Goal: Information Seeking & Learning: Learn about a topic

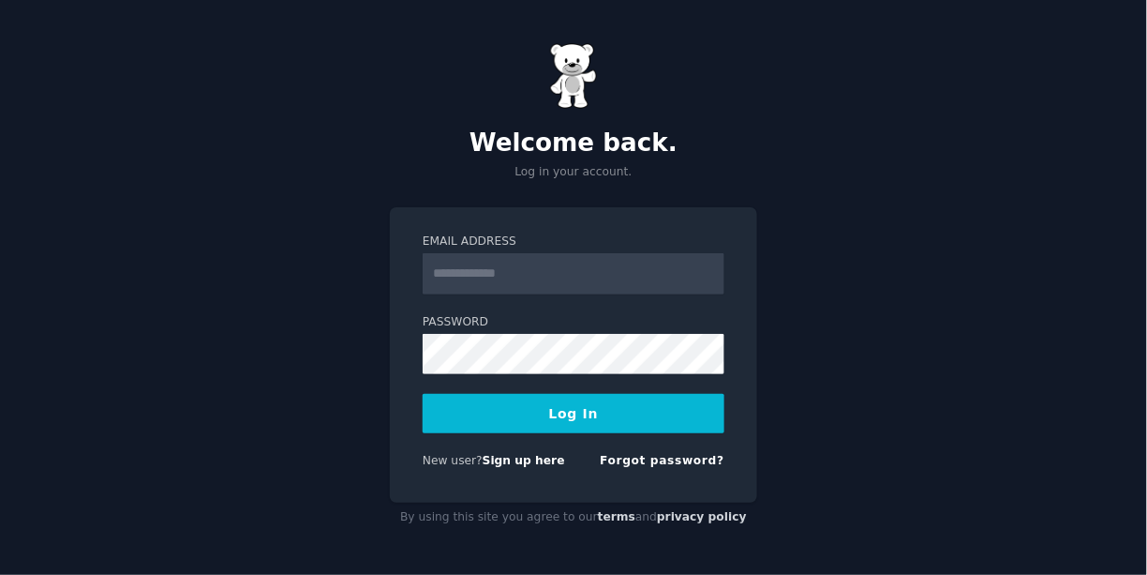
click at [601, 271] on input "Email Address" at bounding box center [574, 273] width 302 height 41
type input "**********"
click at [590, 423] on button "Log In" at bounding box center [574, 413] width 302 height 39
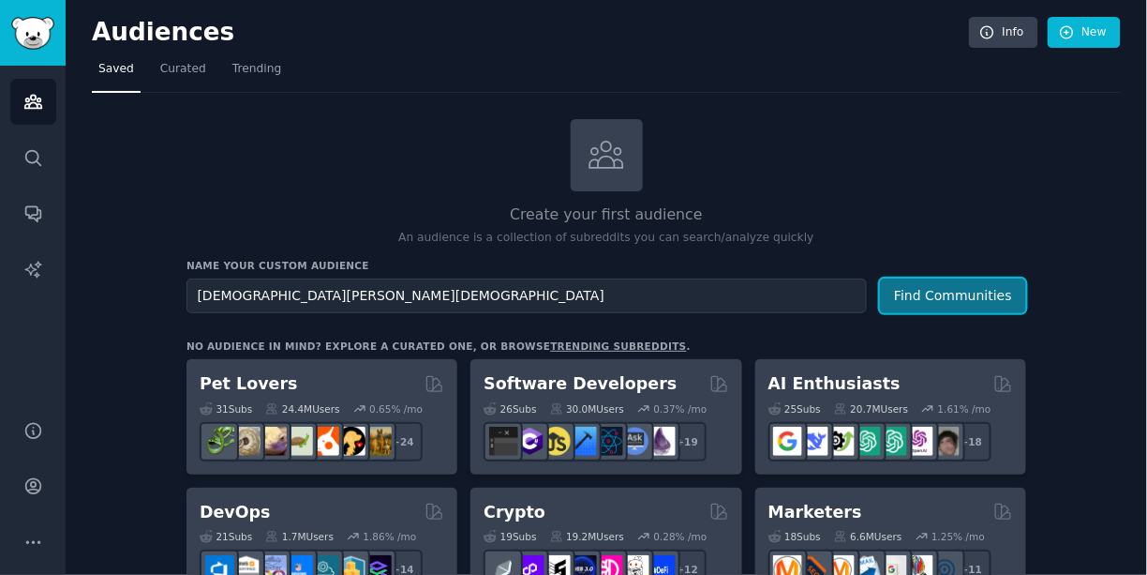
click at [919, 286] on button "Find Communities" at bounding box center [953, 295] width 146 height 35
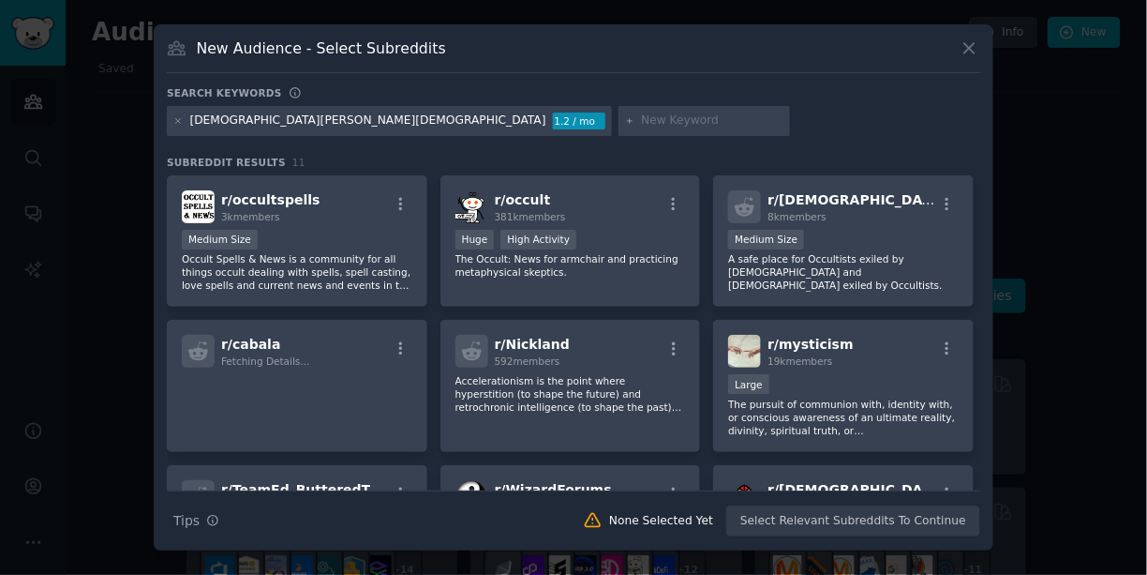
click at [959, 51] on button at bounding box center [970, 48] width 22 height 22
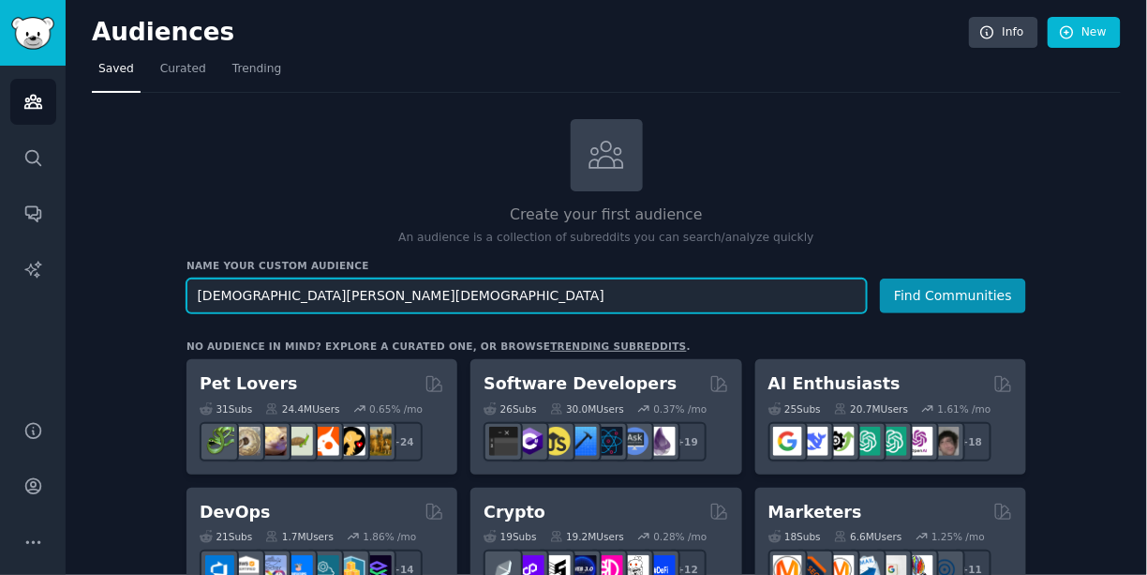
click at [246, 292] on input "[DEMOGRAPHIC_DATA][PERSON_NAME][DEMOGRAPHIC_DATA]" at bounding box center [527, 295] width 680 height 35
drag, startPoint x: 246, startPoint y: 292, endPoint x: 186, endPoint y: 295, distance: 60.0
click at [187, 295] on input "[DEMOGRAPHIC_DATA][PERSON_NAME][DEMOGRAPHIC_DATA]" at bounding box center [527, 295] width 680 height 35
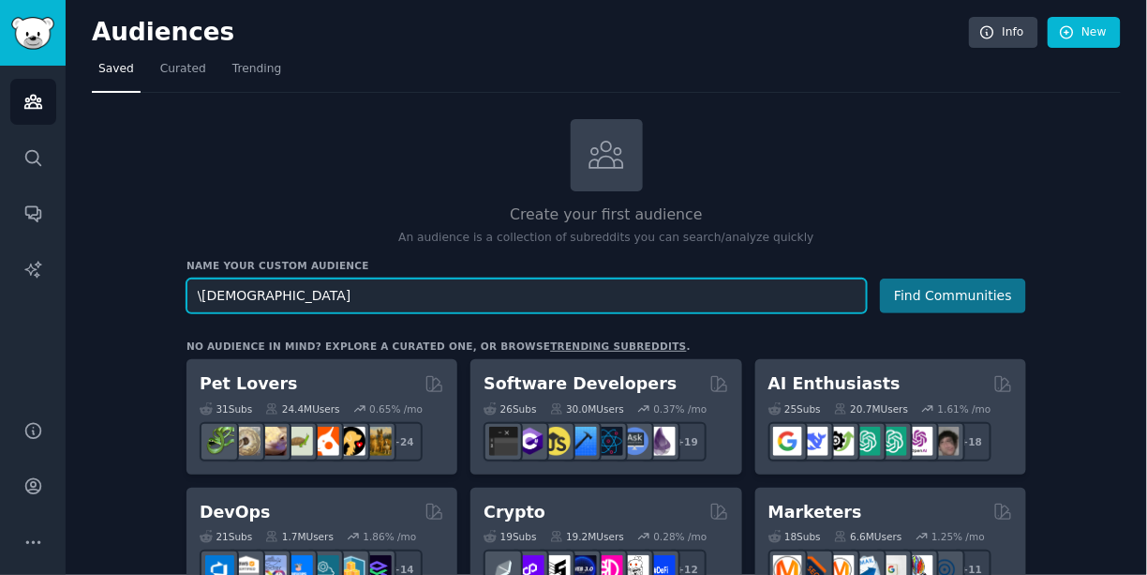
type input "\[DEMOGRAPHIC_DATA]"
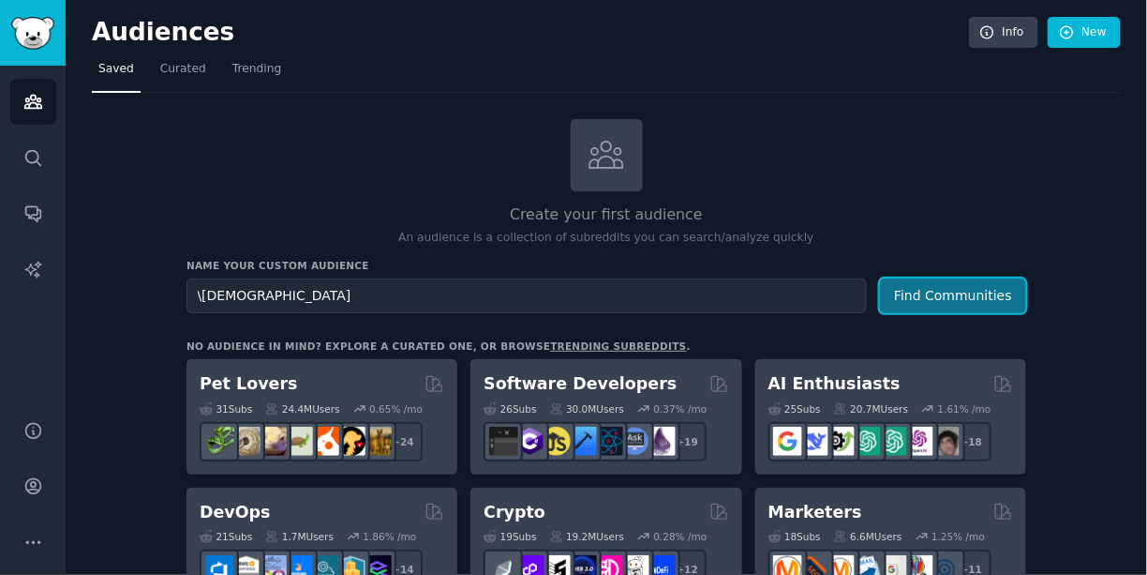
click at [925, 302] on button "Find Communities" at bounding box center [953, 295] width 146 height 35
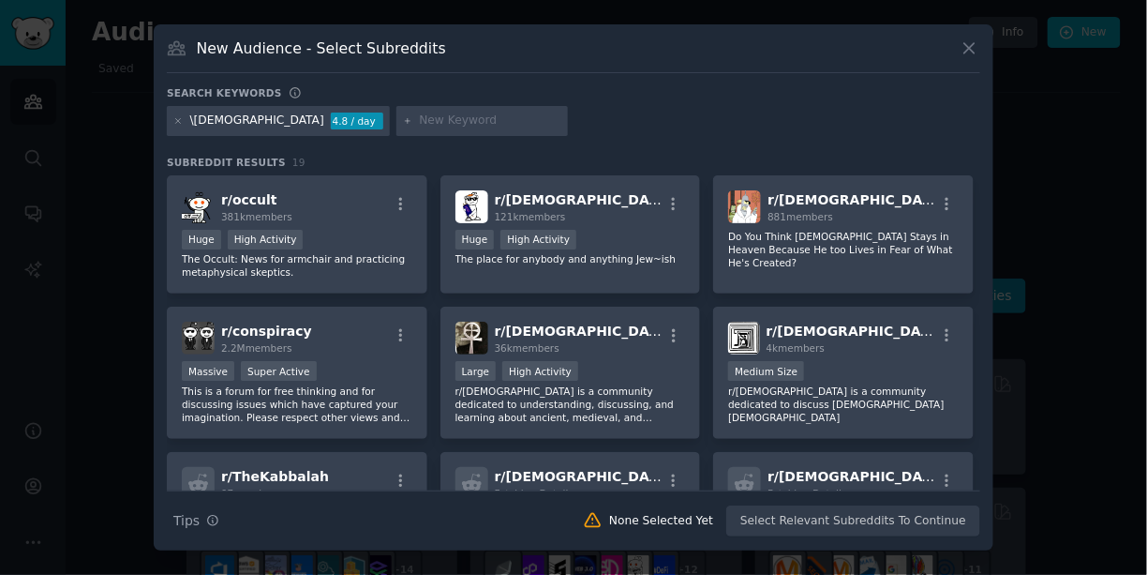
click at [967, 50] on icon at bounding box center [970, 48] width 20 height 20
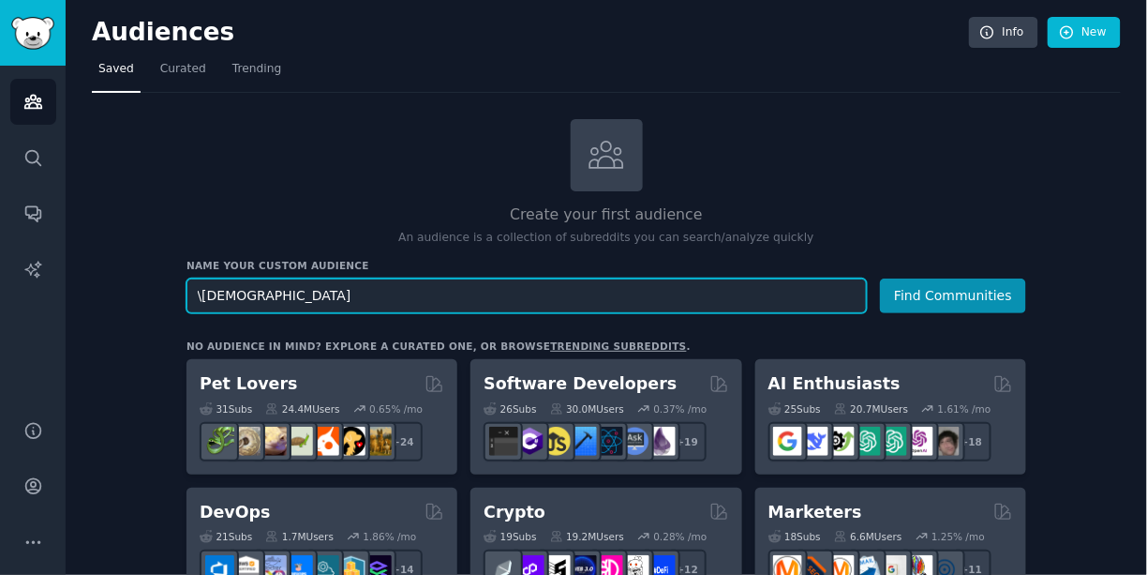
click at [299, 282] on input "\[DEMOGRAPHIC_DATA]" at bounding box center [527, 295] width 680 height 35
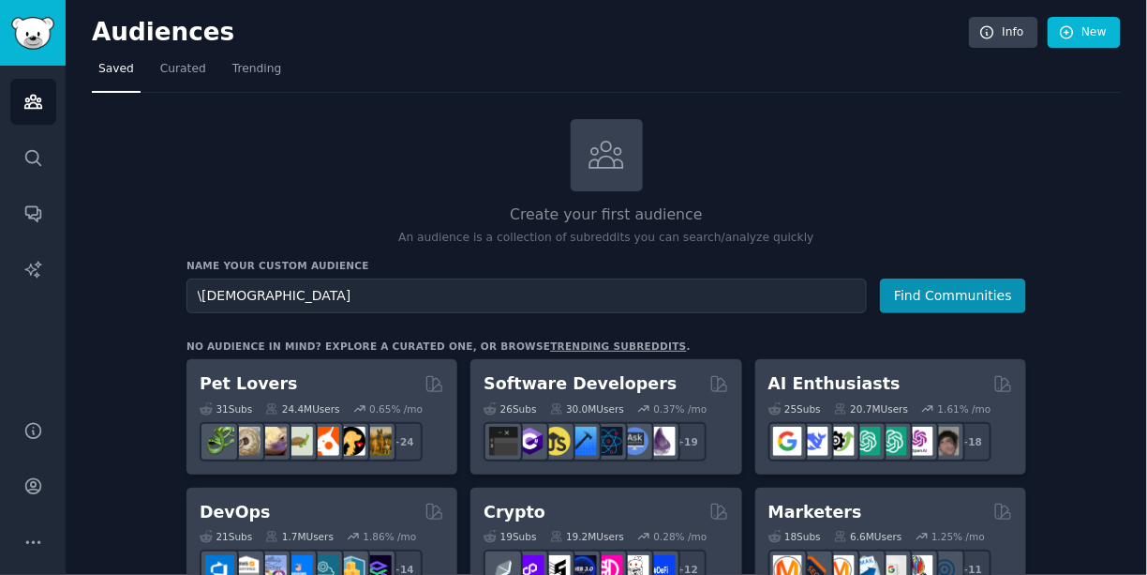
click at [340, 161] on div "Create your first audience An audience is a collection of subreddits you can se…" at bounding box center [607, 182] width 840 height 127
click at [187, 72] on span "Curated" at bounding box center [183, 69] width 46 height 17
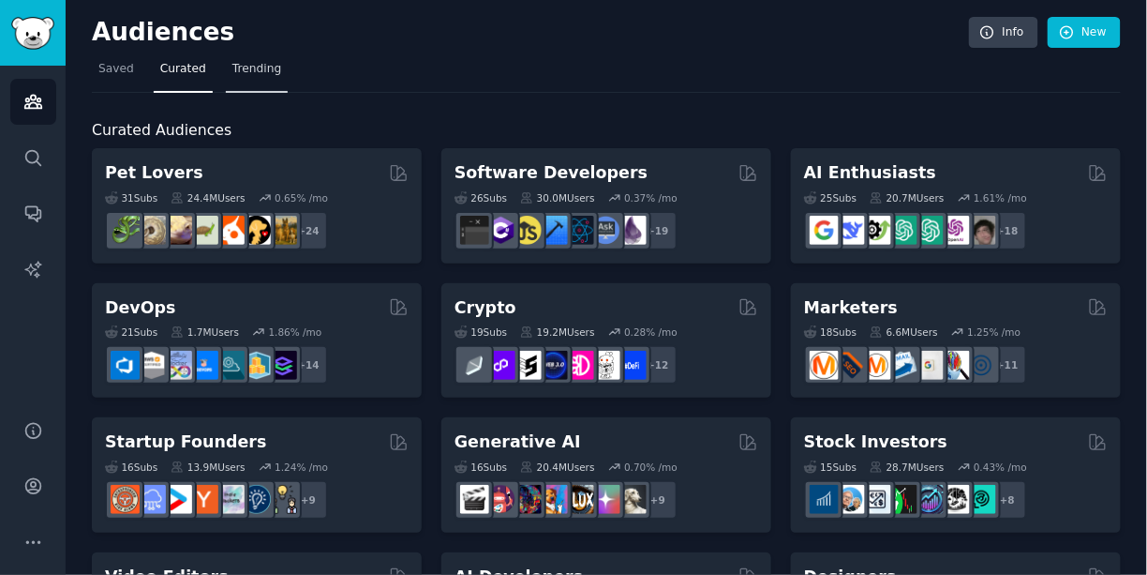
click at [240, 63] on span "Trending" at bounding box center [256, 69] width 49 height 17
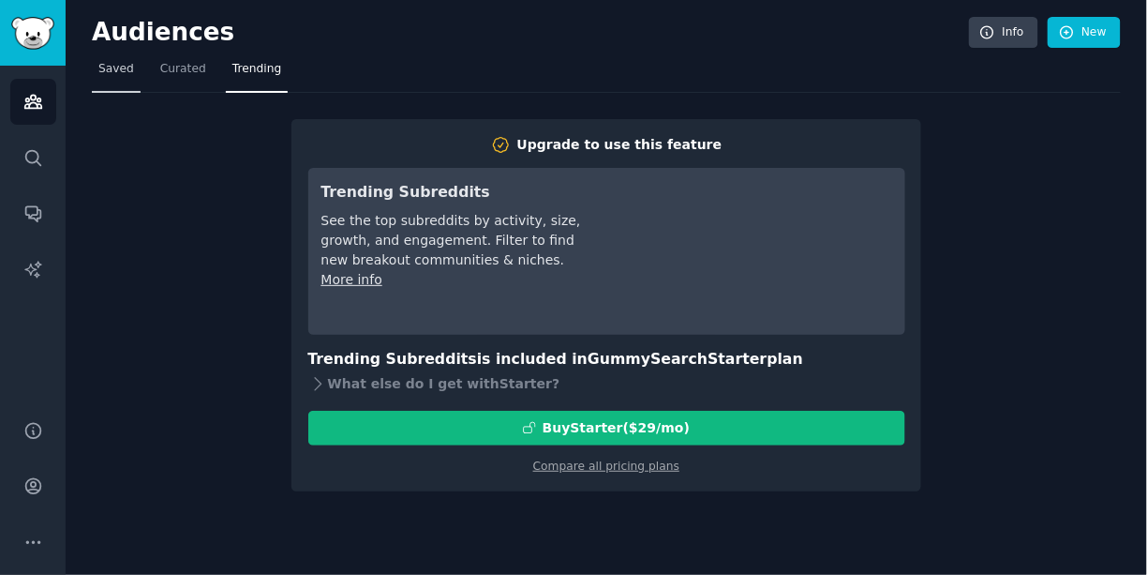
click at [105, 79] on link "Saved" at bounding box center [116, 73] width 49 height 38
